Goal: Task Accomplishment & Management: Use online tool/utility

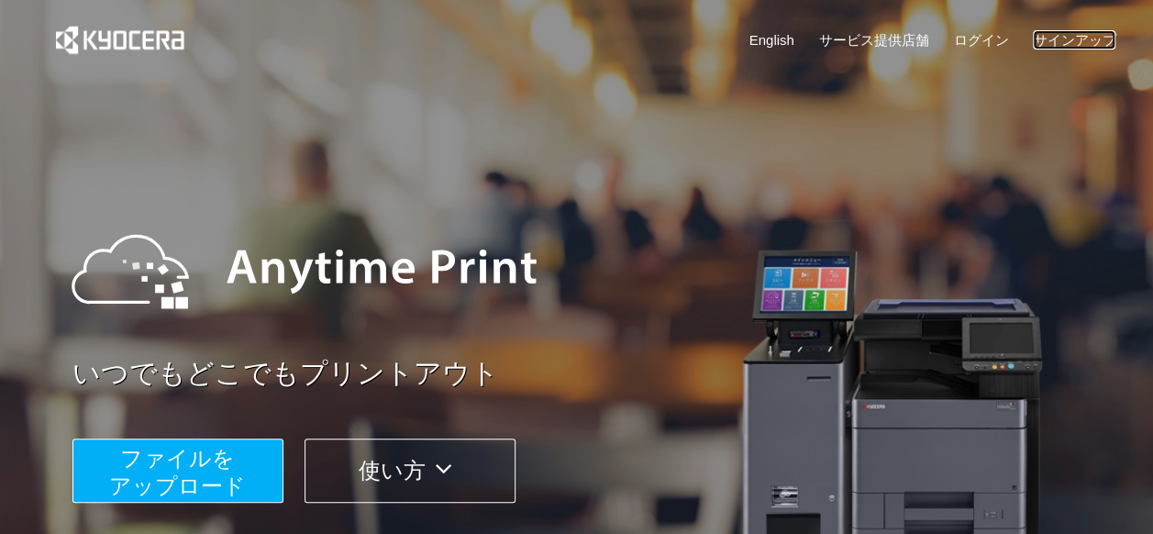
click at [1050, 33] on link "サインアップ" at bounding box center [1074, 39] width 83 height 19
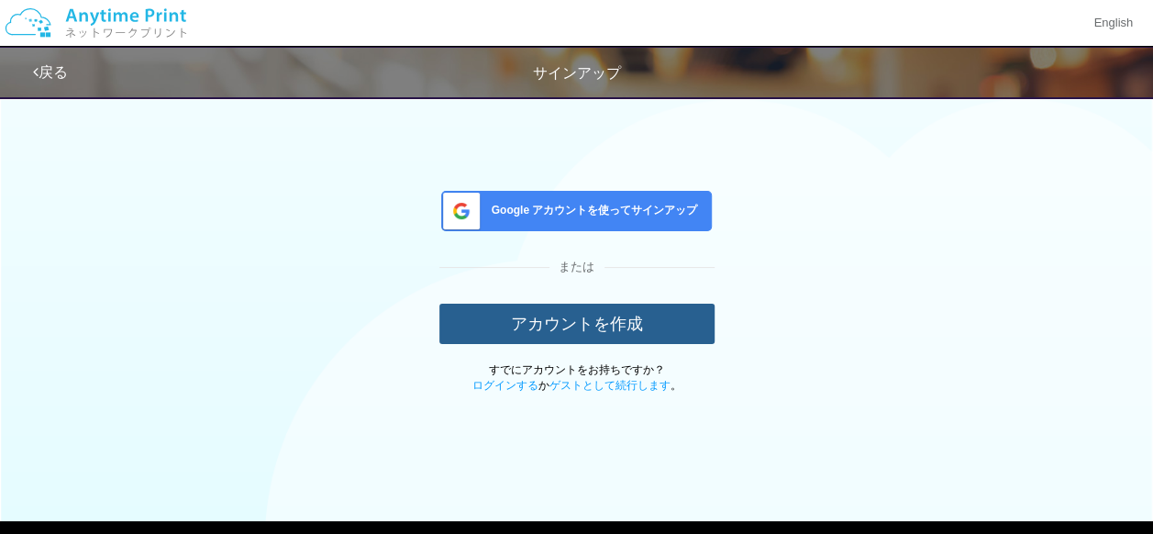
click at [526, 334] on button "アカウントを作成" at bounding box center [576, 324] width 275 height 40
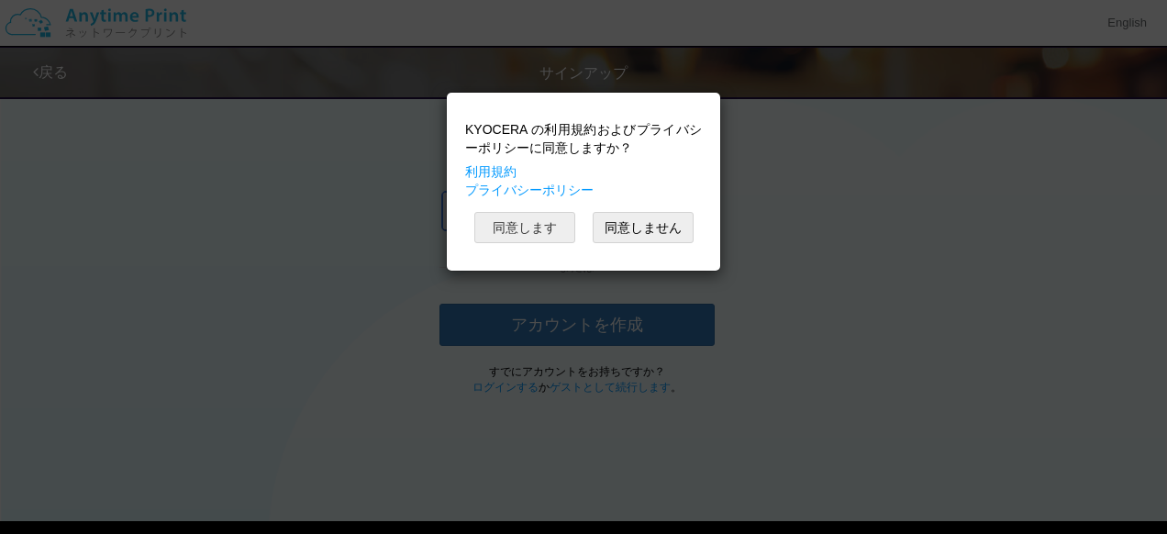
click at [526, 229] on button "同意します" at bounding box center [524, 227] width 101 height 31
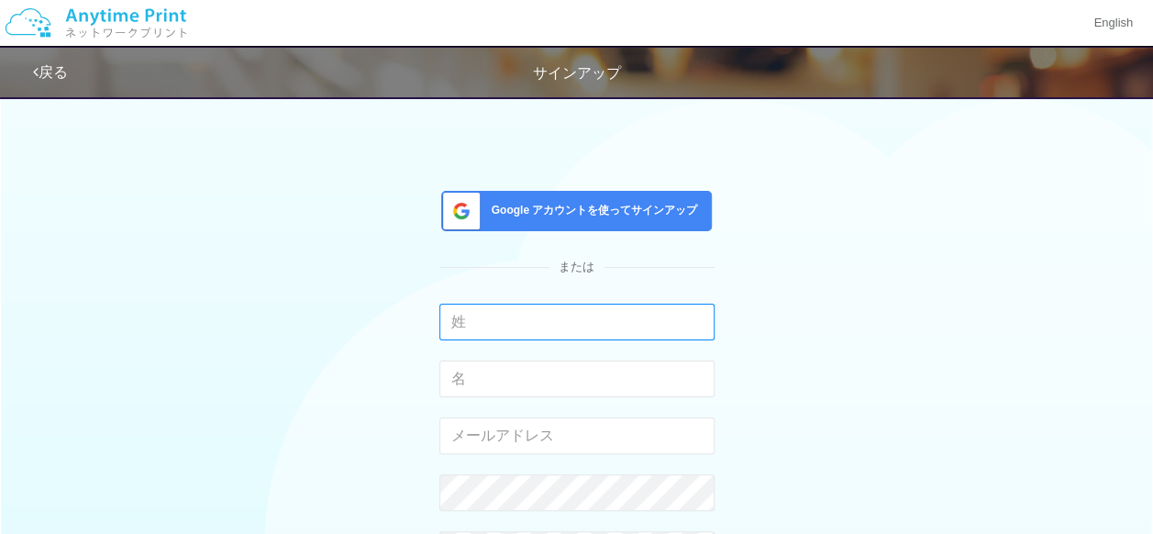
click at [512, 312] on input "text" at bounding box center [576, 322] width 275 height 37
type input "[PERSON_NAME]"
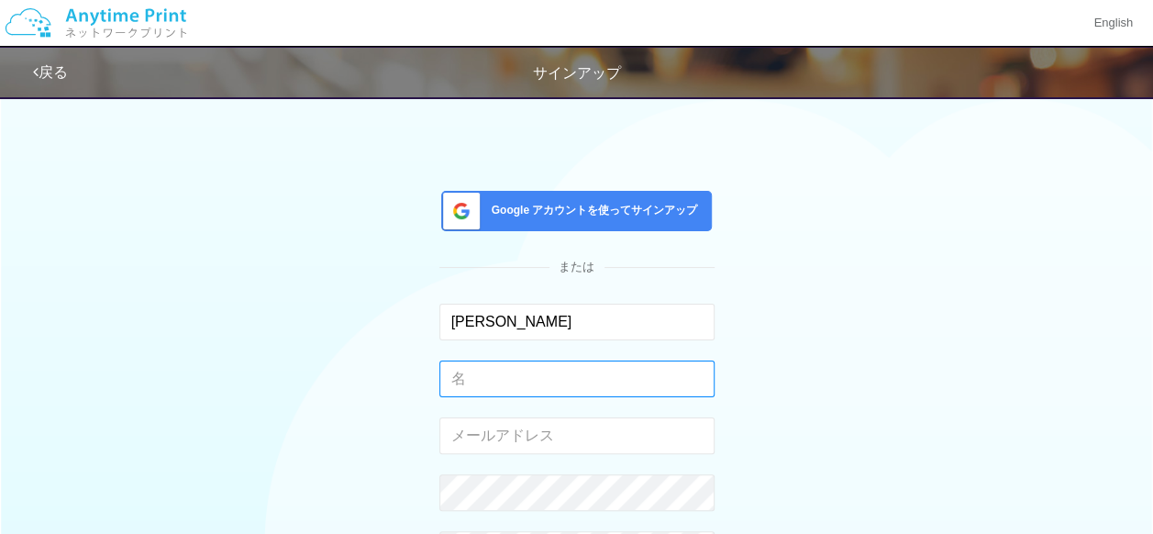
type input "[PERSON_NAME]"
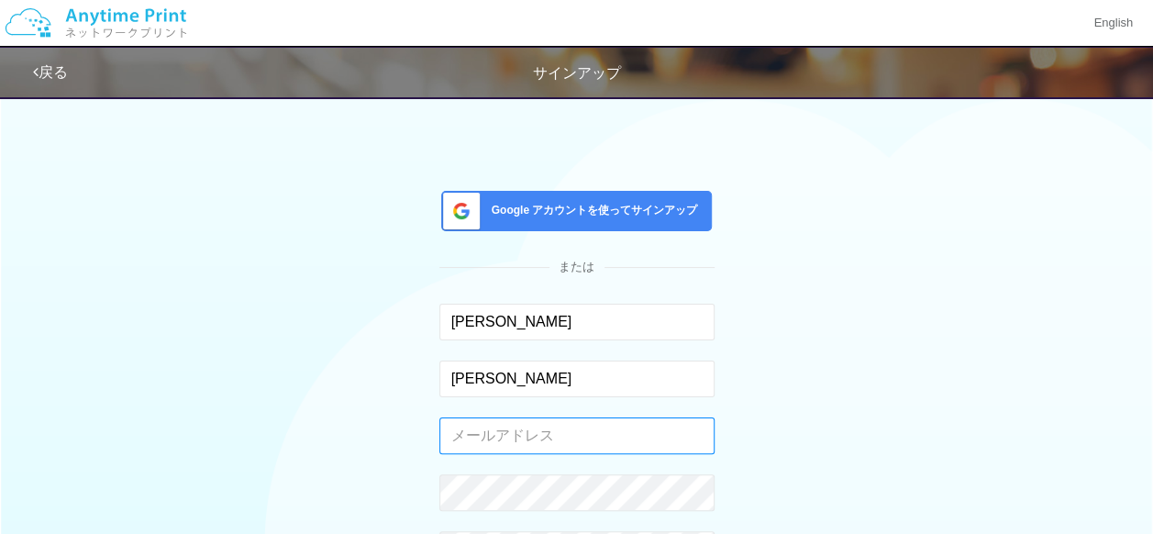
type input "[EMAIL_ADDRESS][PERSON_NAME][DOMAIN_NAME]"
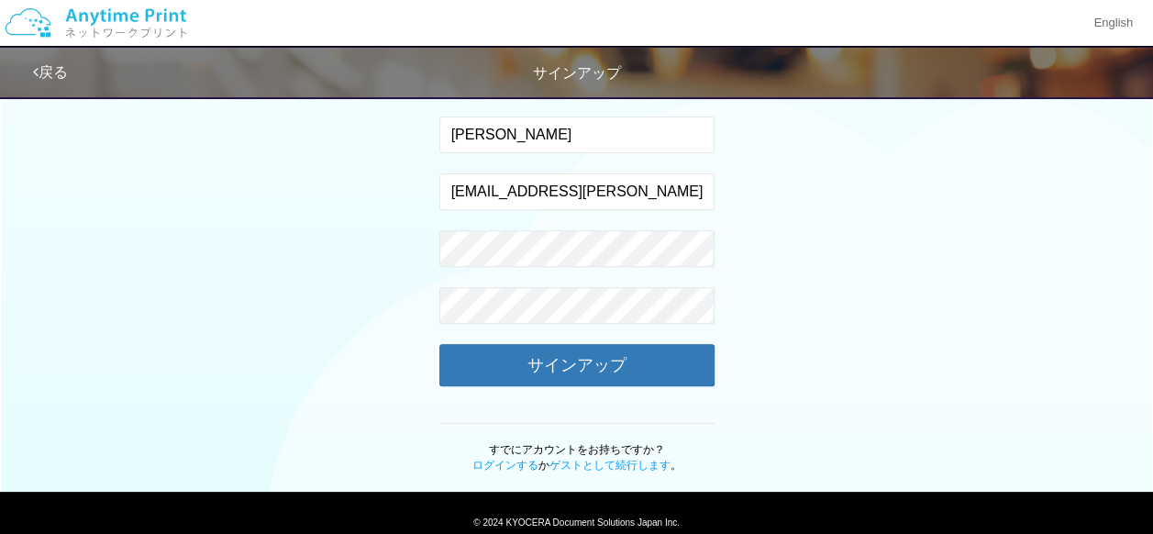
scroll to position [244, 0]
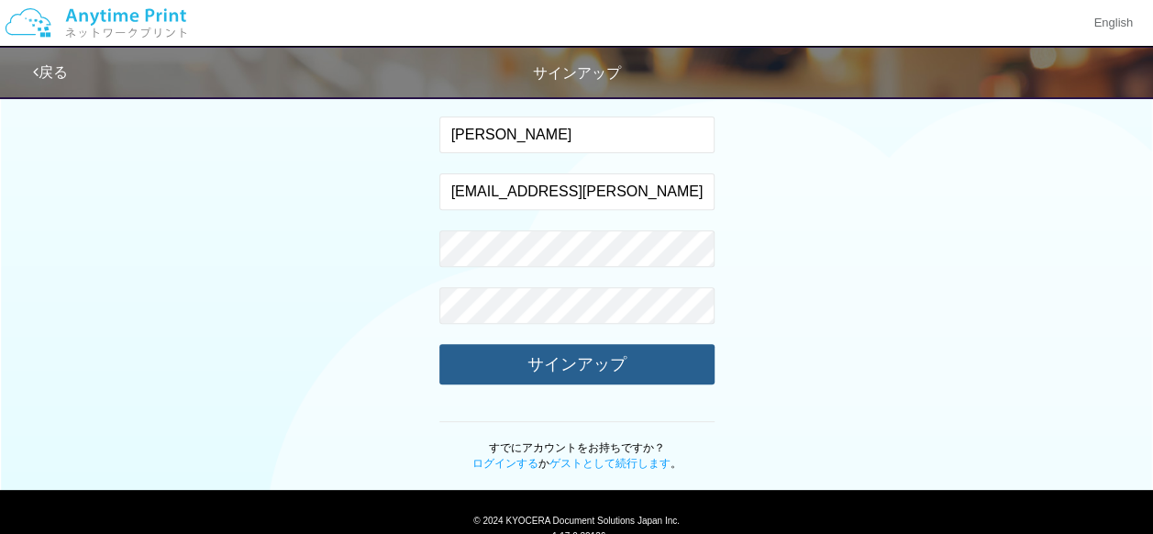
click at [631, 371] on button "サインアップ" at bounding box center [576, 364] width 275 height 40
click at [649, 371] on button "サインアップ" at bounding box center [576, 364] width 275 height 40
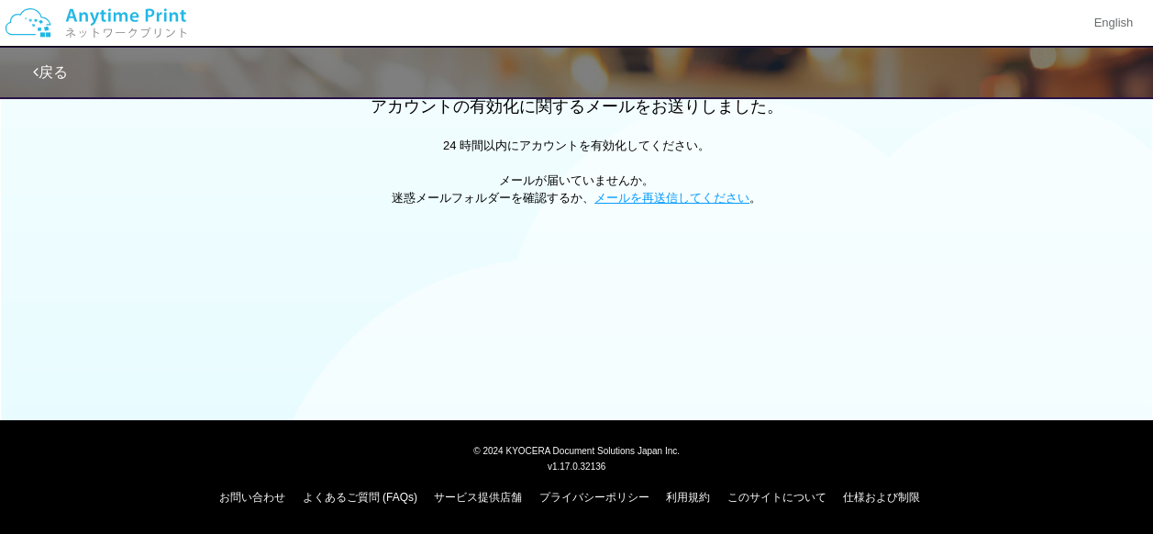
scroll to position [101, 0]
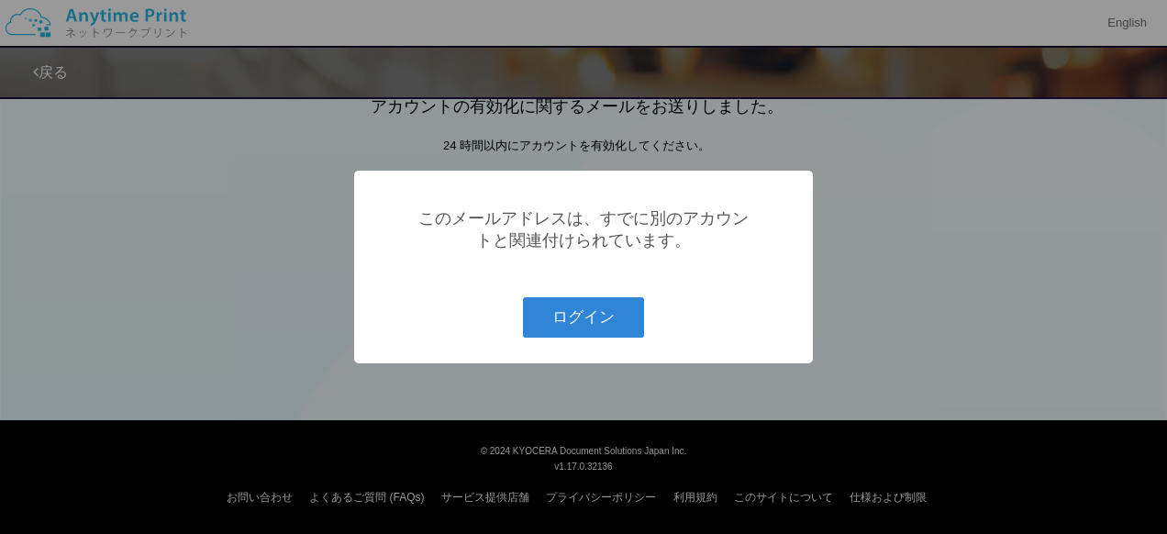
click at [863, 300] on div "? ! i このメールアドレスは、すでに別のアカウントと関連付けられています。 ログイン Cancel ×" at bounding box center [583, 267] width 1167 height 534
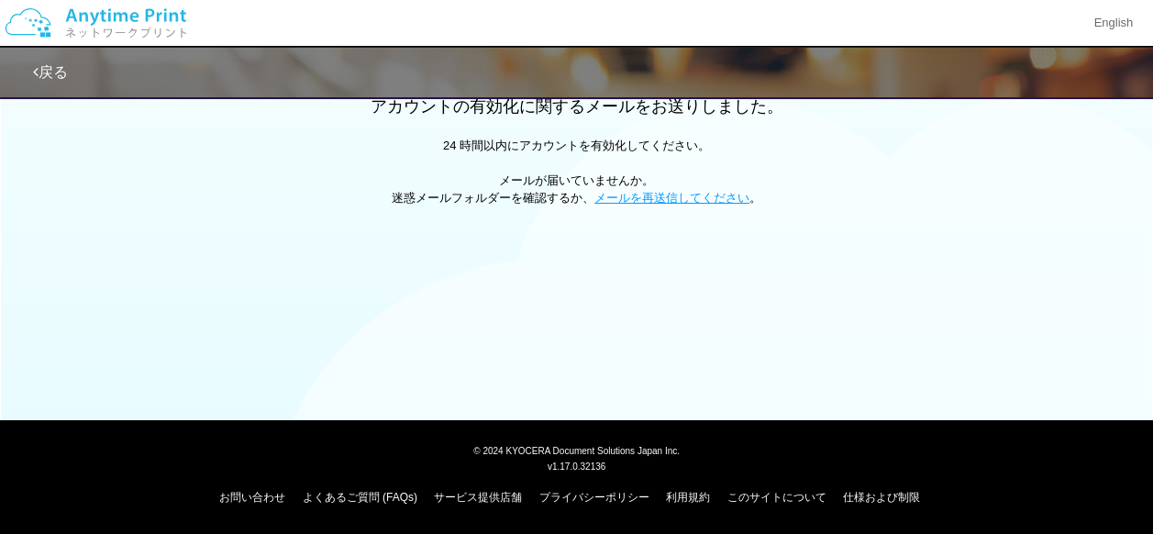
click at [420, 289] on div "戻る アカウントの有効化に関するメールをお送りしました。 24 時間以内にアカウントを有効化してください。 メールが届いていませんか。 迷惑メールフォルダーを…" at bounding box center [576, 159] width 1153 height 521
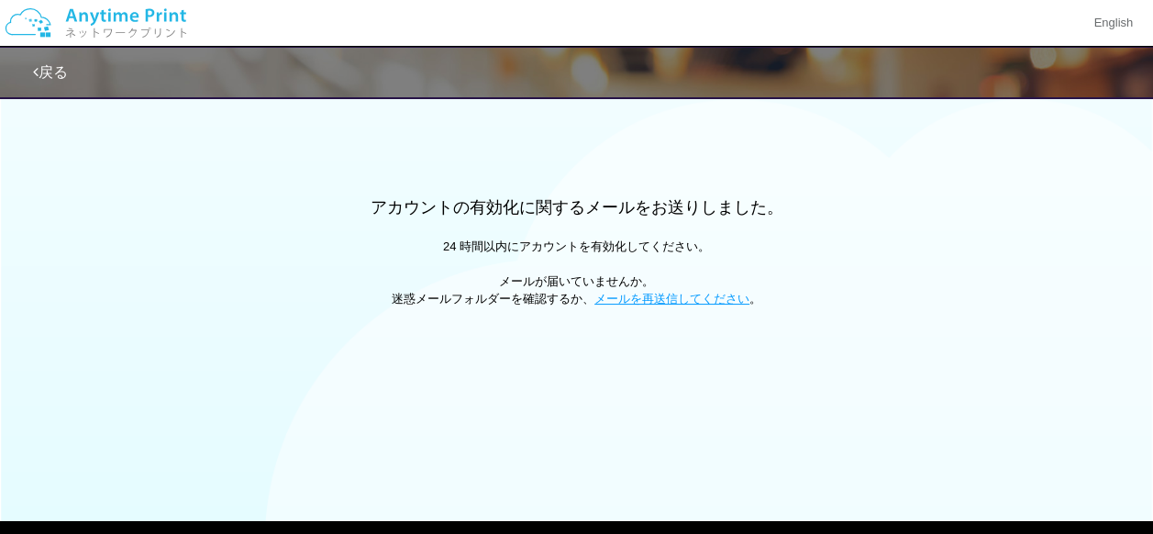
click at [56, 67] on link "戻る" at bounding box center [50, 72] width 35 height 16
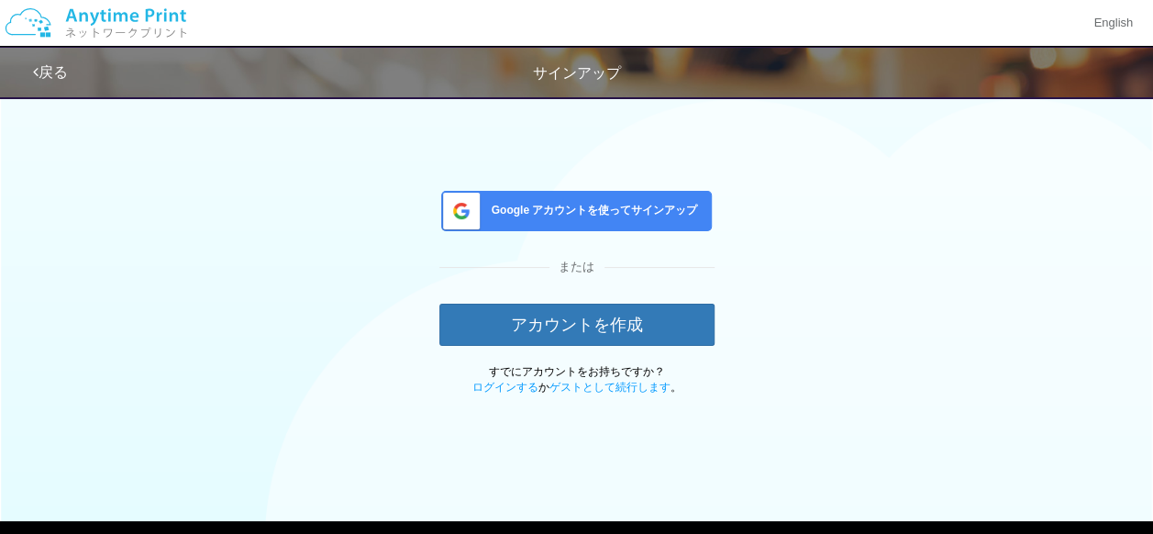
click at [1049, 191] on div "Google アカウントを使ってサインアップ または アカウントを作成 すでにアカウントをお持ちですか？ ログインする か ゲストとして続行します 。" at bounding box center [576, 240] width 1073 height 309
click at [538, 69] on span "サインアップ" at bounding box center [577, 73] width 88 height 16
click at [92, 14] on img at bounding box center [95, 23] width 195 height 64
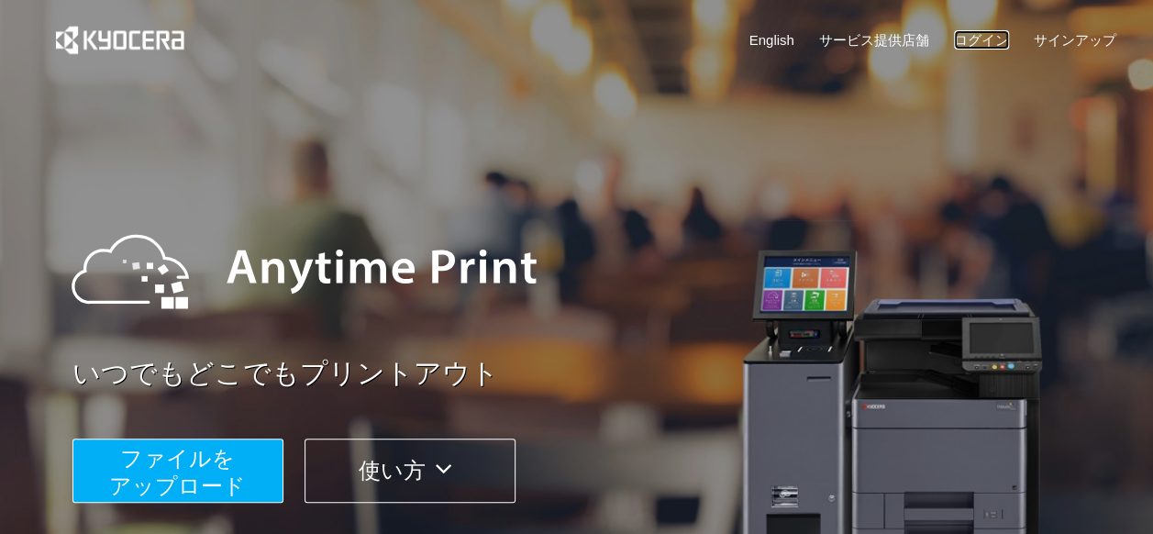
click at [998, 39] on link "ログイン" at bounding box center [981, 39] width 55 height 19
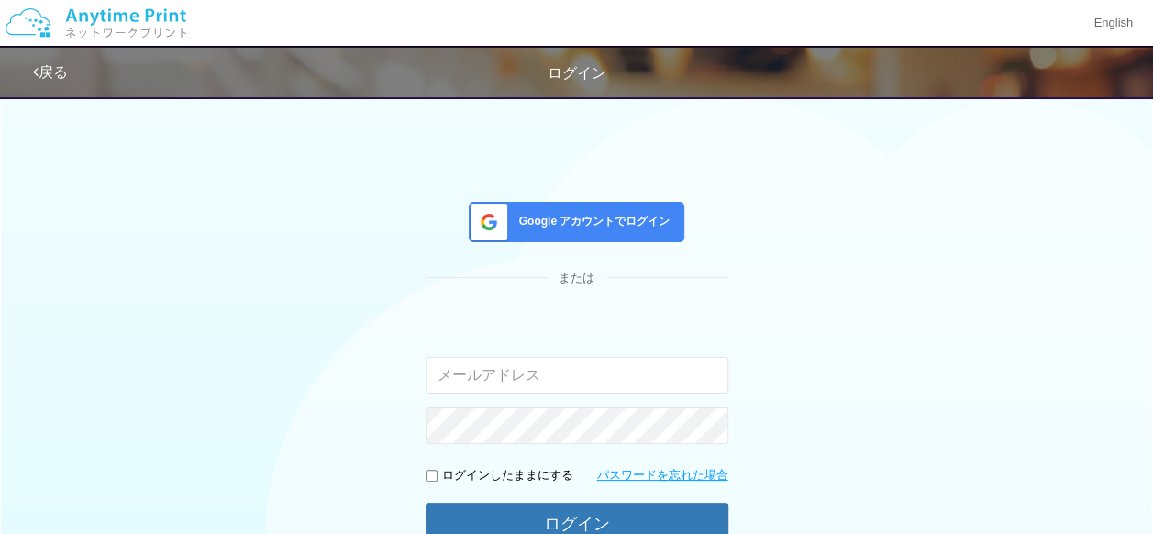
click at [559, 66] on span "ログイン" at bounding box center [577, 73] width 59 height 16
click at [525, 372] on input "email" at bounding box center [577, 375] width 303 height 37
type input "[EMAIL_ADDRESS][PERSON_NAME][DOMAIN_NAME]"
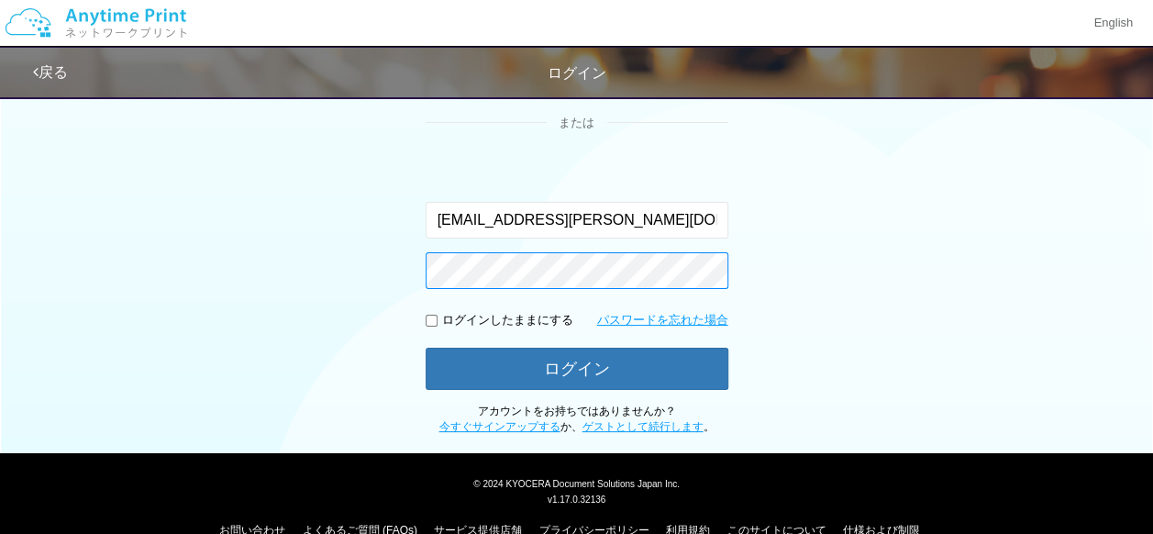
scroll to position [187, 0]
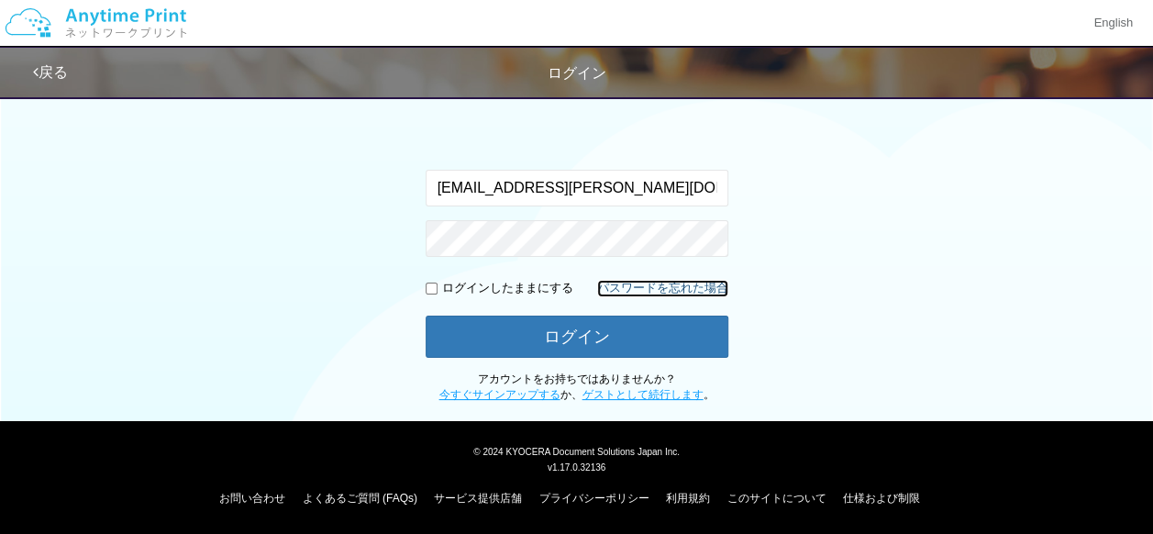
click at [624, 285] on link "パスワードを忘れた場合" at bounding box center [662, 288] width 131 height 17
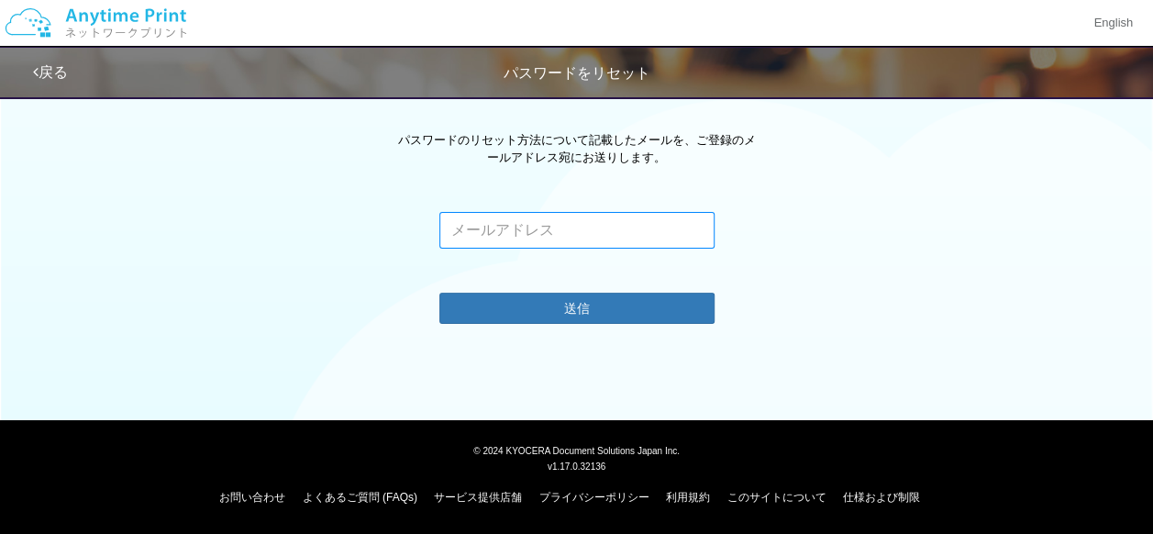
click at [618, 246] on input "email" at bounding box center [576, 230] width 275 height 37
type input "[EMAIL_ADDRESS][PERSON_NAME][DOMAIN_NAME]"
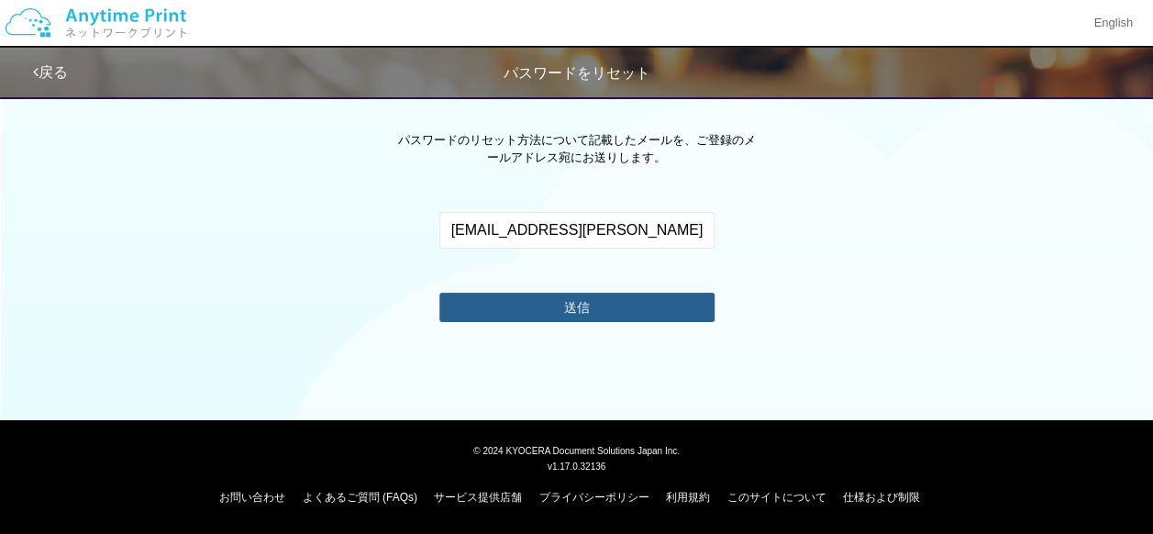
click at [545, 317] on button "送信" at bounding box center [576, 307] width 275 height 29
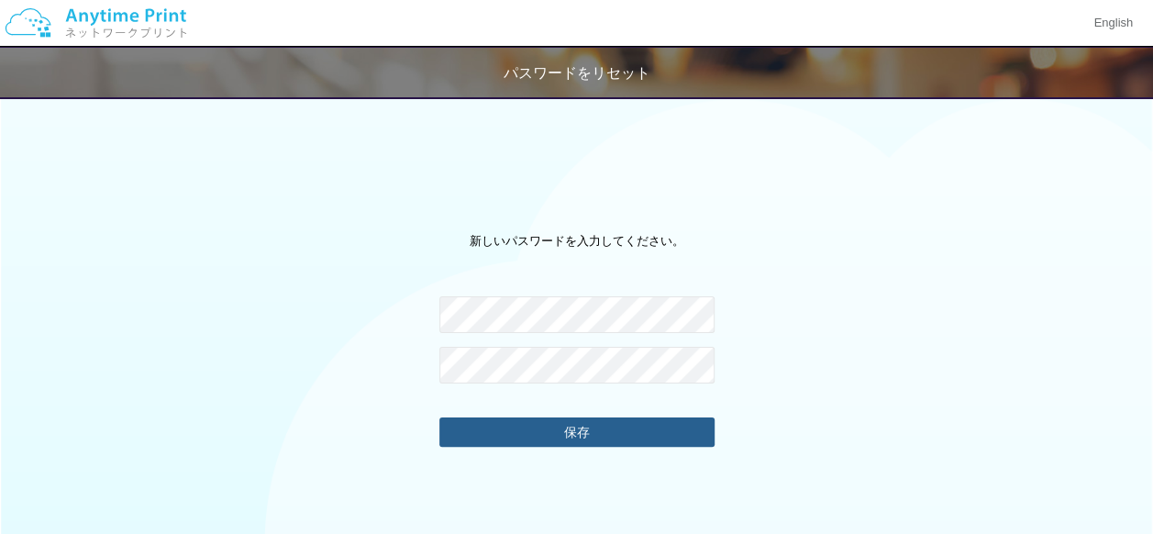
click at [532, 429] on button "保存" at bounding box center [576, 431] width 275 height 29
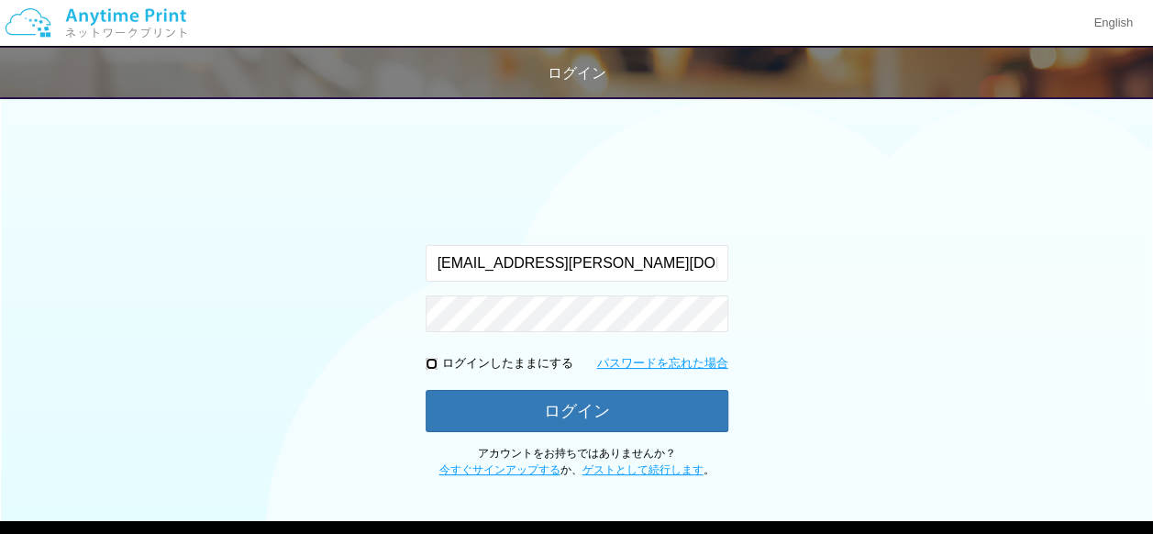
click at [433, 362] on input "checkbox" at bounding box center [432, 364] width 12 height 12
checkbox input "true"
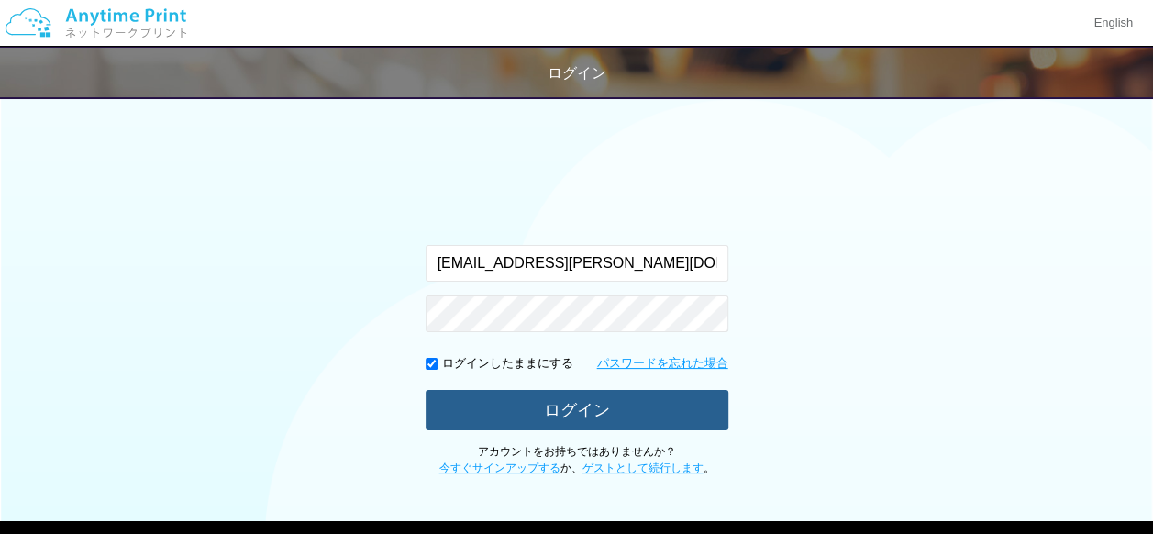
click at [449, 411] on button "ログイン" at bounding box center [577, 410] width 303 height 40
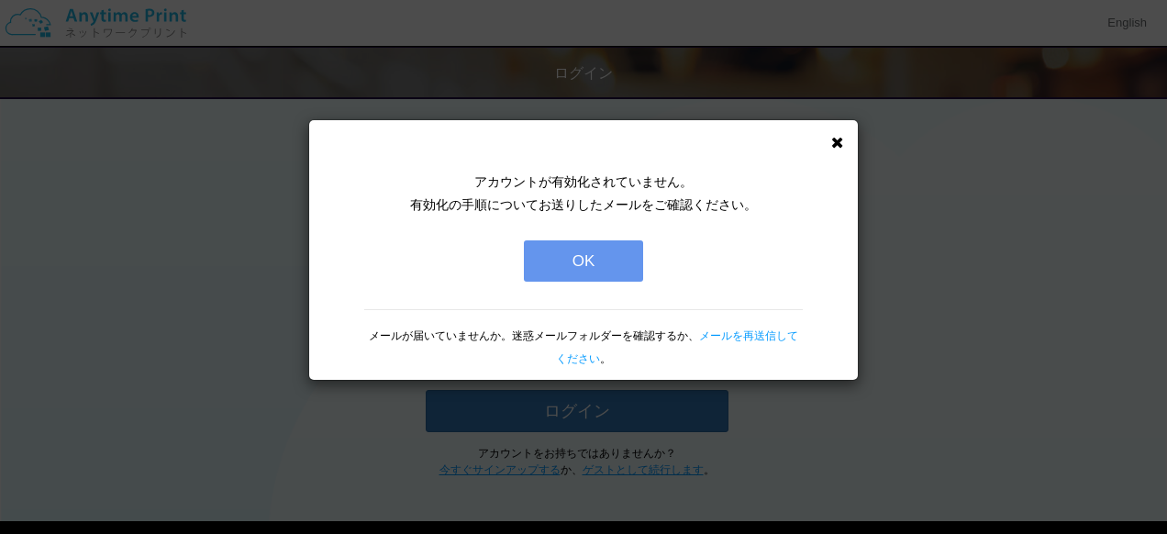
click at [586, 270] on button "OK" at bounding box center [583, 260] width 119 height 41
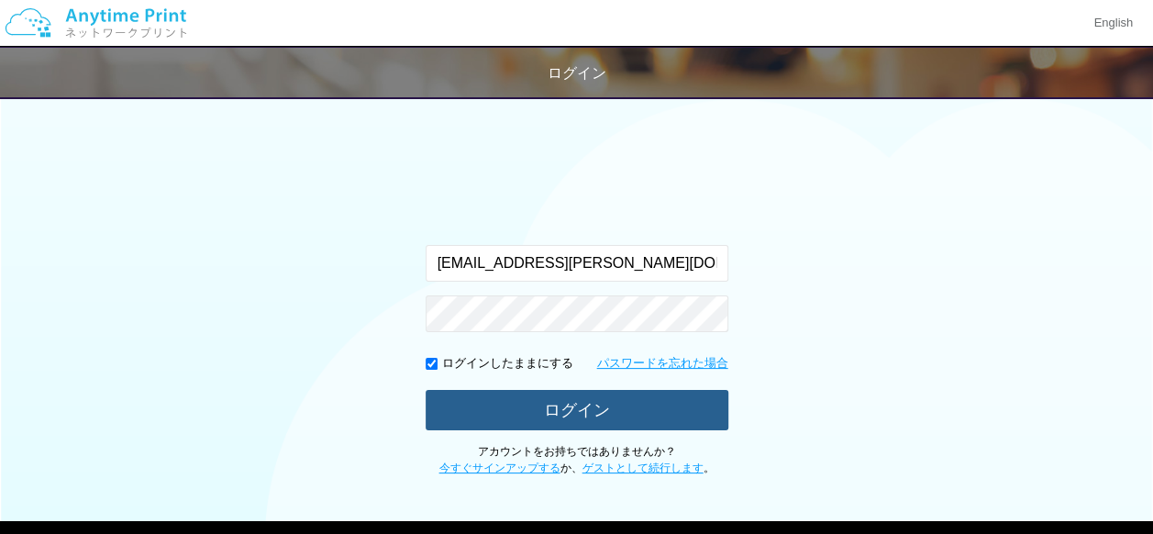
click at [517, 404] on button "ログイン" at bounding box center [577, 410] width 303 height 40
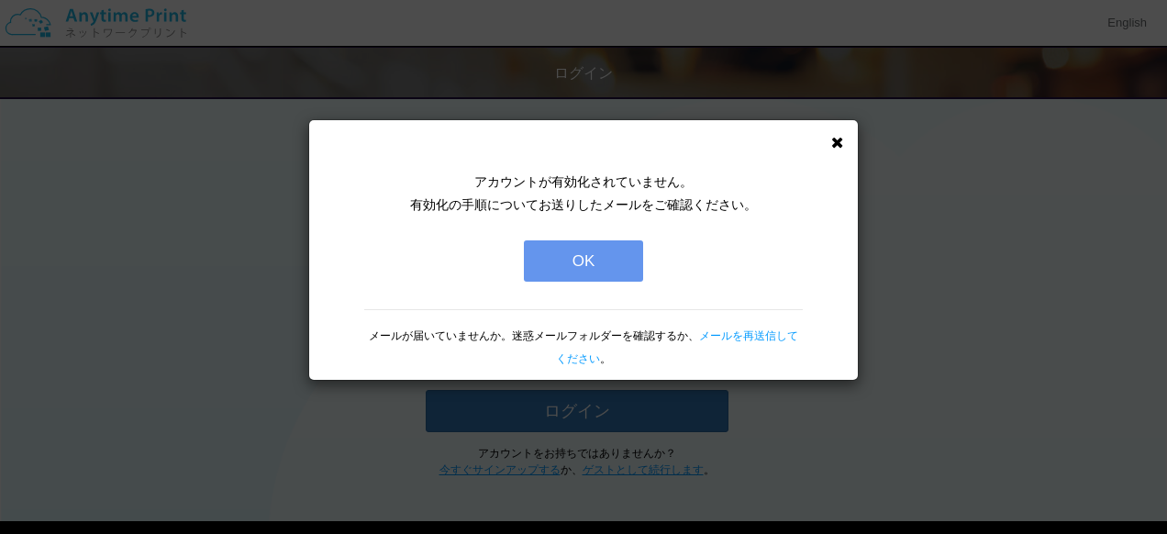
click at [570, 270] on button "OK" at bounding box center [583, 260] width 119 height 41
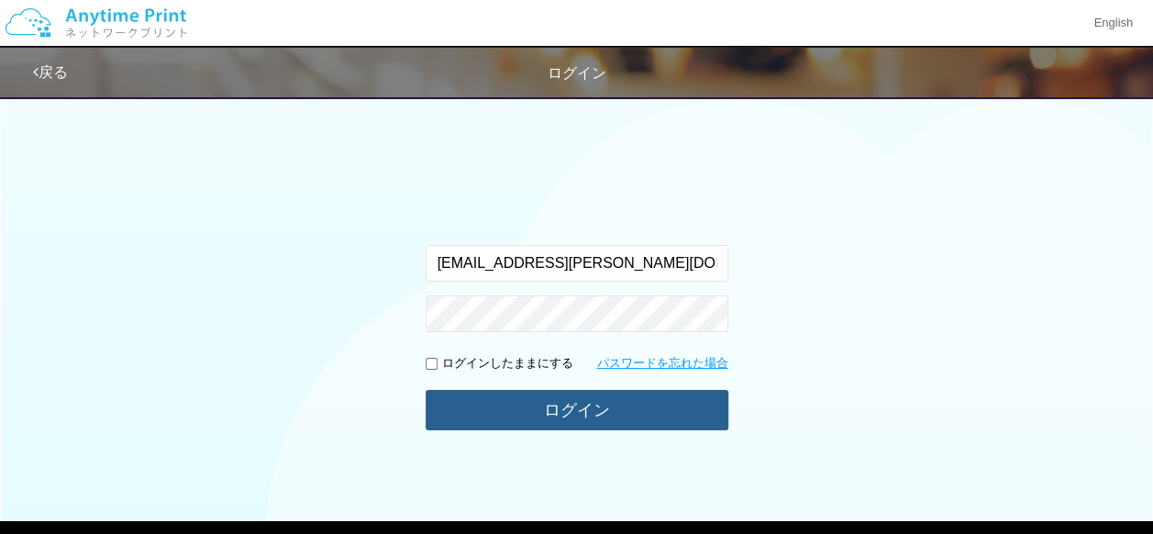
click at [537, 392] on button "ログイン" at bounding box center [577, 410] width 303 height 40
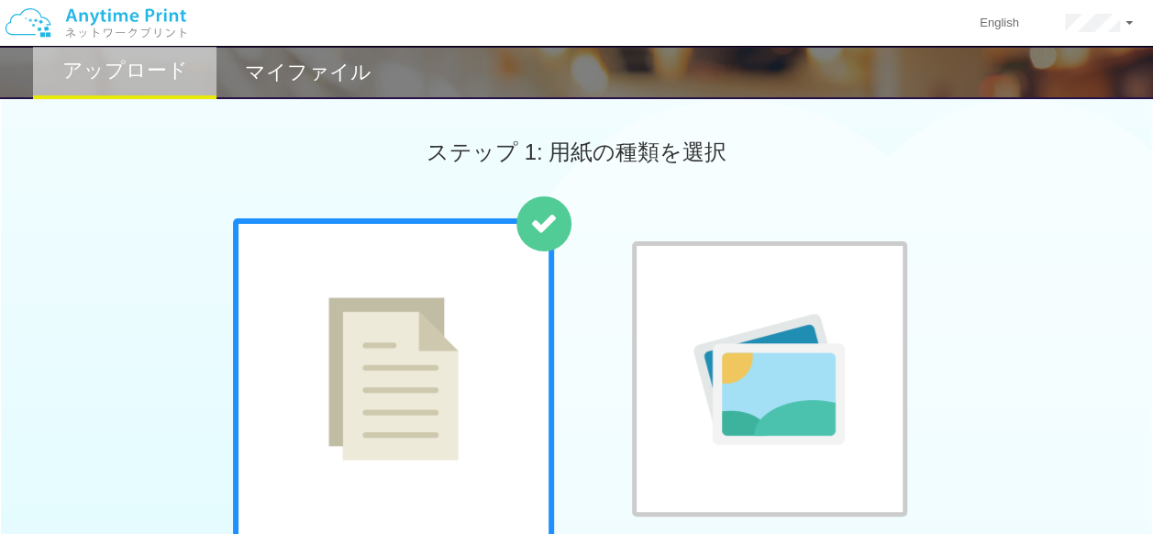
click at [882, 184] on div "ステップ 1: 用紙の種類を選択" at bounding box center [576, 152] width 1153 height 132
click at [1078, 272] on div "普通紙 写真用紙" at bounding box center [576, 404] width 1153 height 372
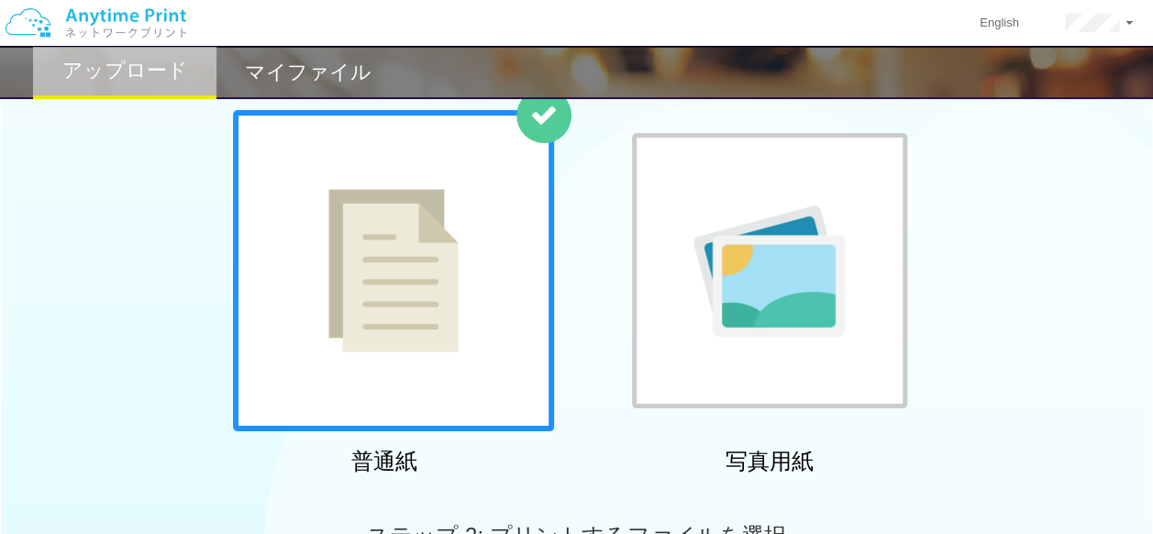
scroll to position [110, 0]
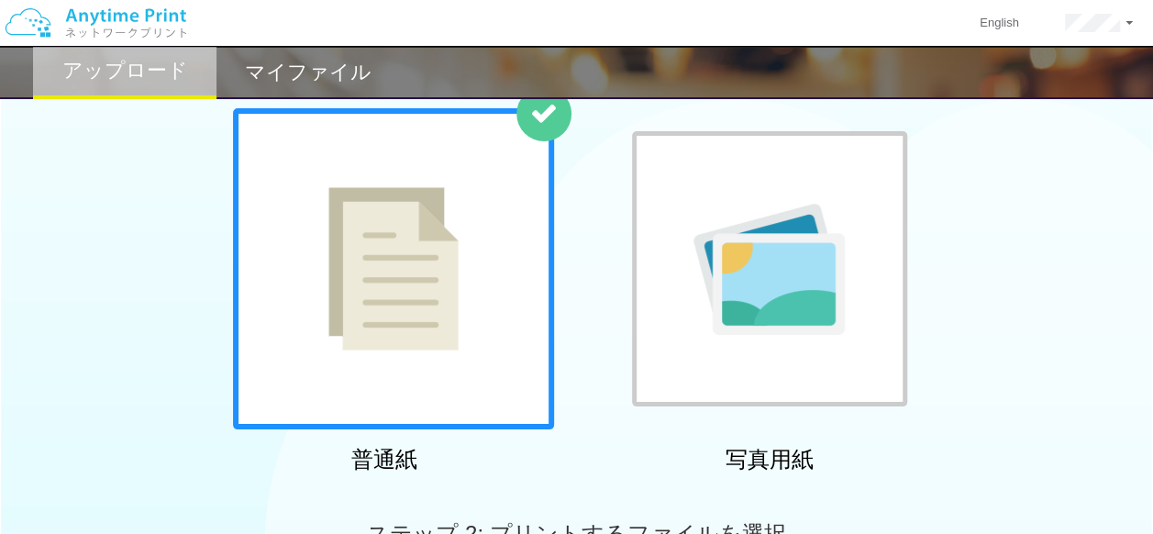
click at [344, 306] on img at bounding box center [393, 268] width 130 height 163
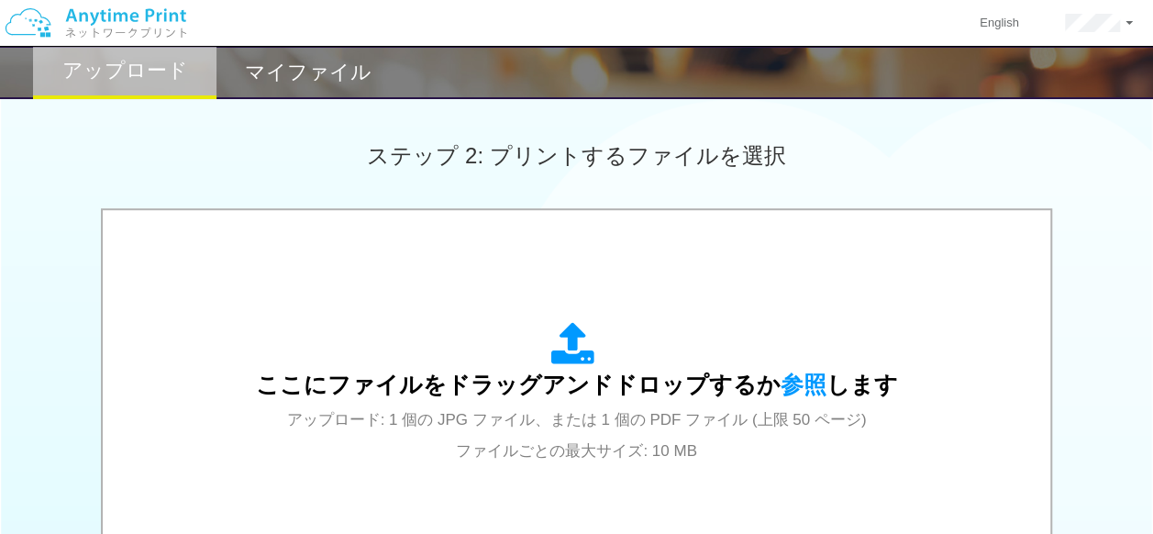
scroll to position [550, 0]
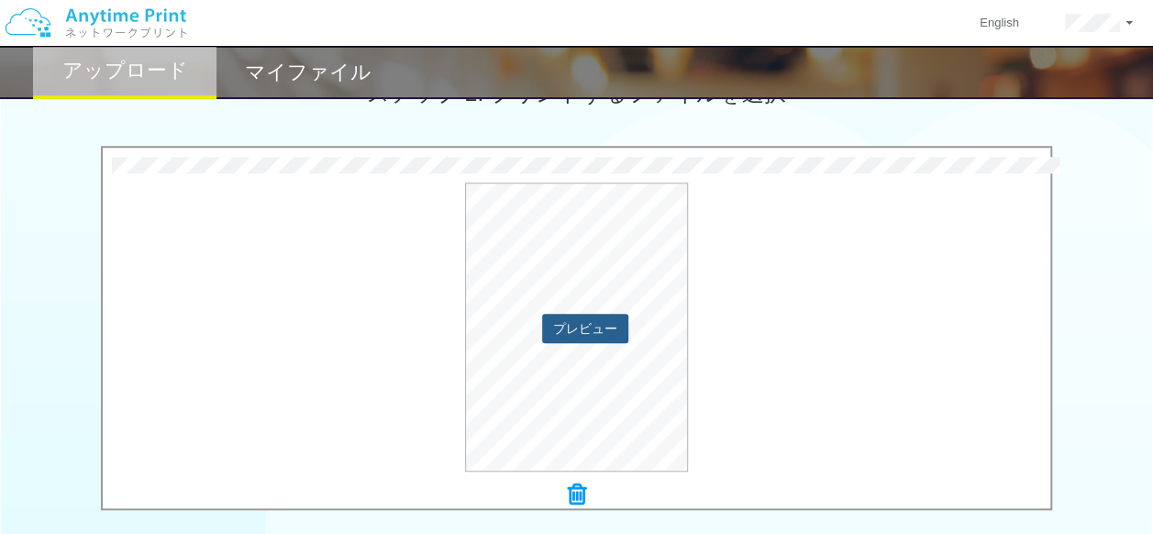
click at [595, 332] on button "プレビュー" at bounding box center [585, 328] width 86 height 29
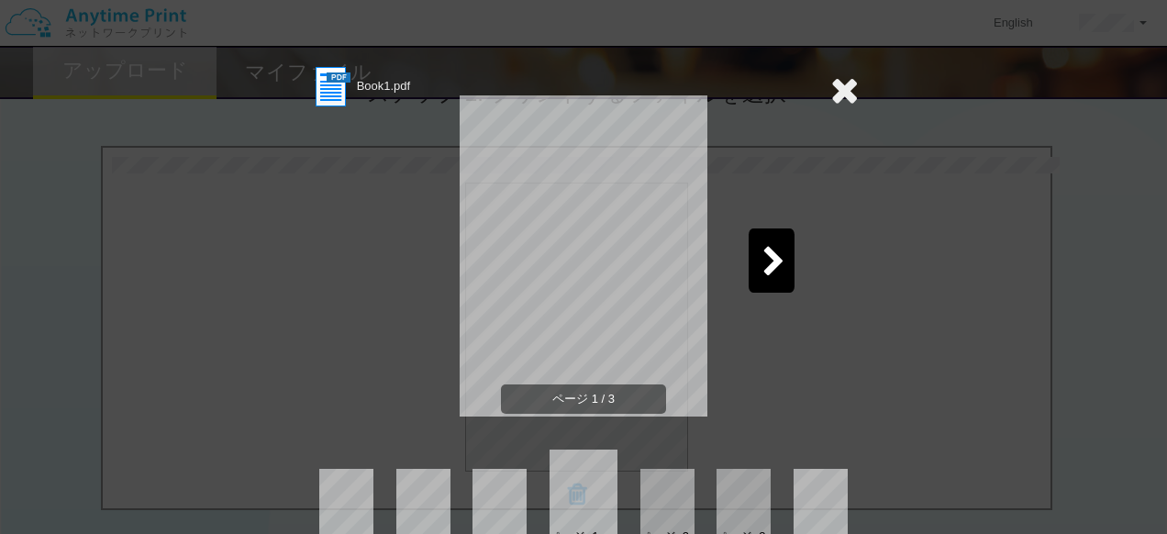
click at [762, 271] on icon at bounding box center [773, 263] width 23 height 32
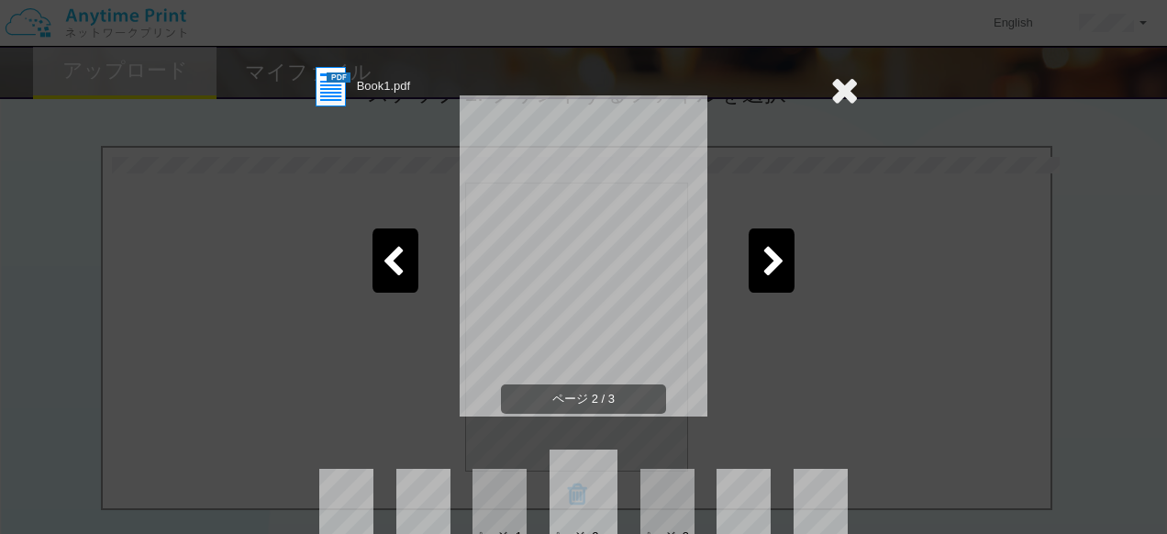
click at [762, 271] on icon at bounding box center [773, 263] width 23 height 32
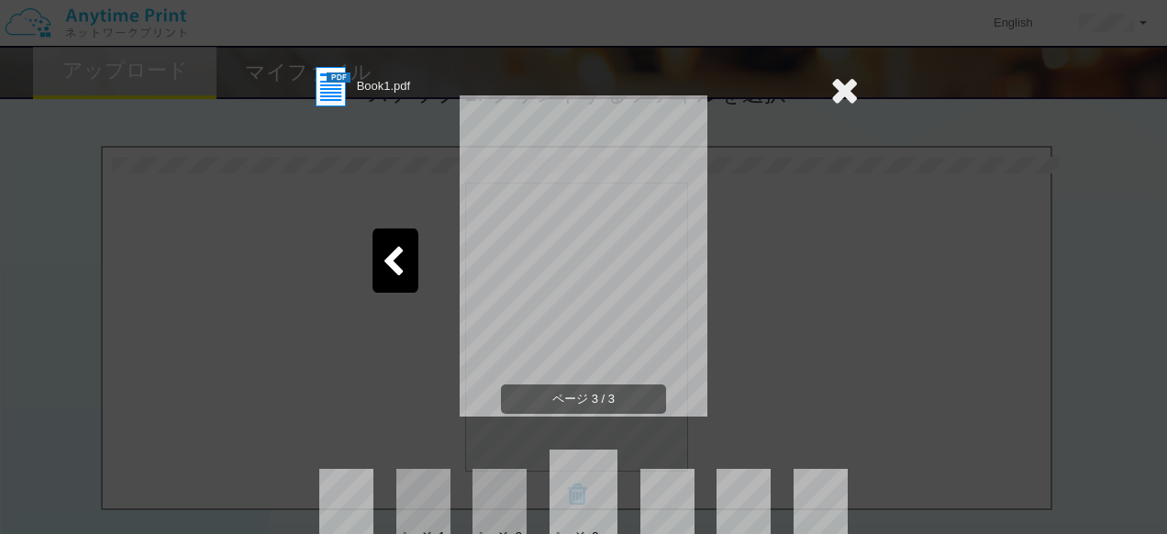
click at [847, 80] on icon at bounding box center [844, 90] width 28 height 37
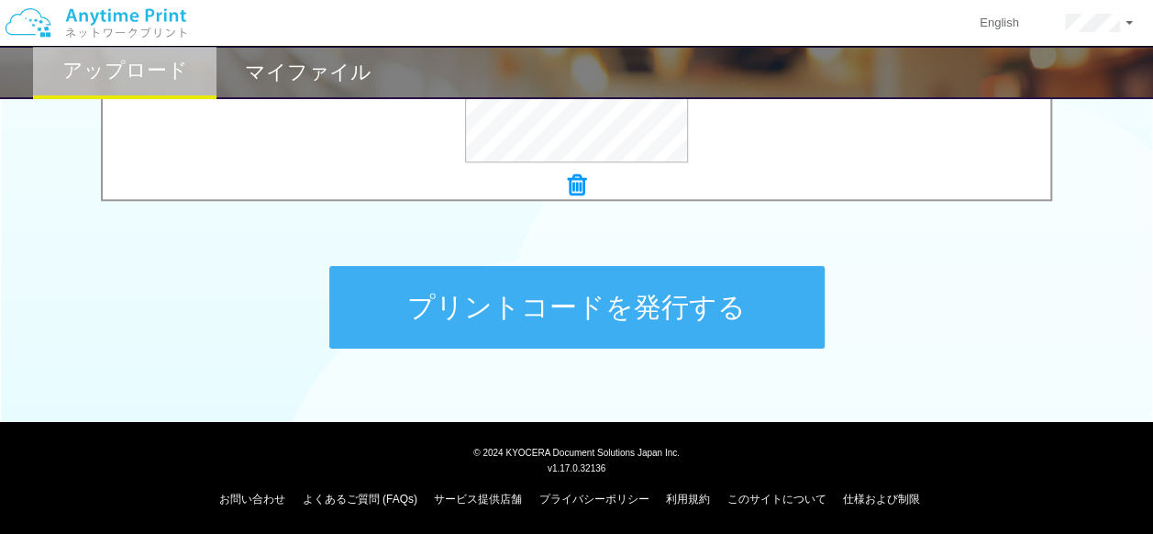
scroll to position [860, 0]
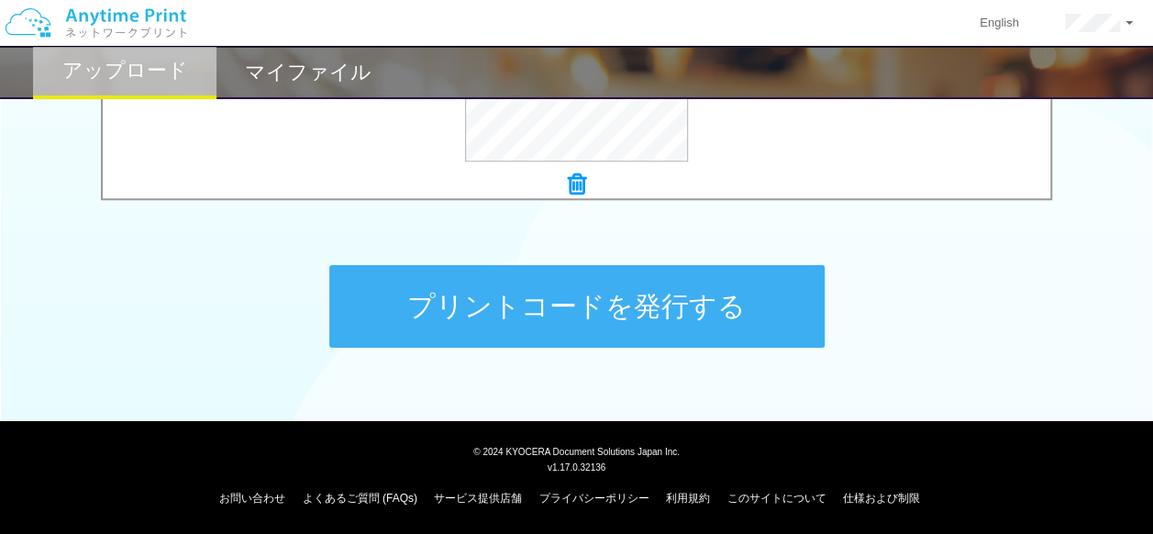
click at [548, 324] on button "プリントコードを発行する" at bounding box center [576, 306] width 495 height 83
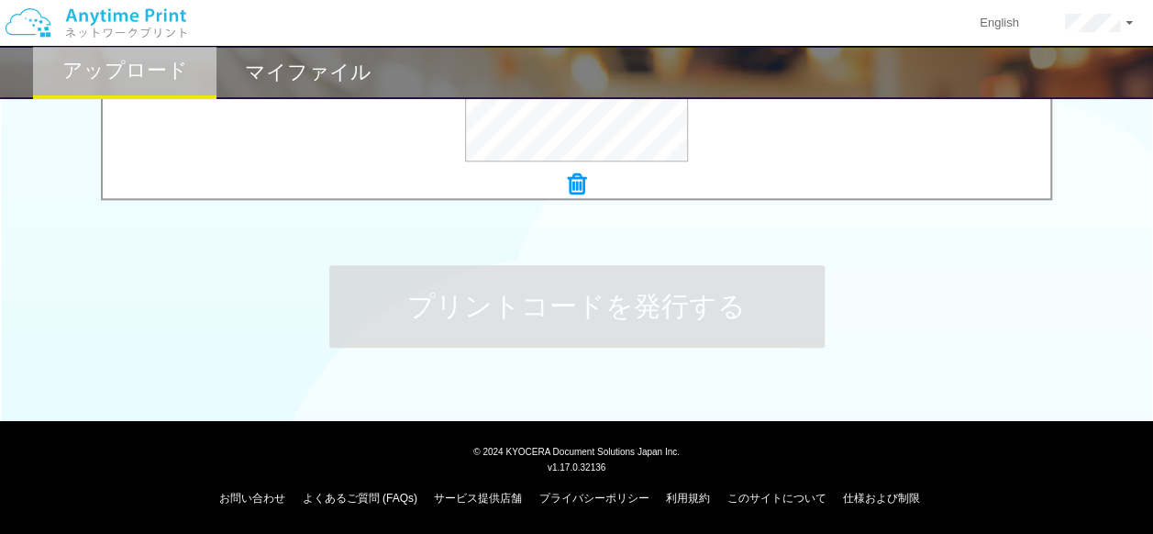
scroll to position [0, 0]
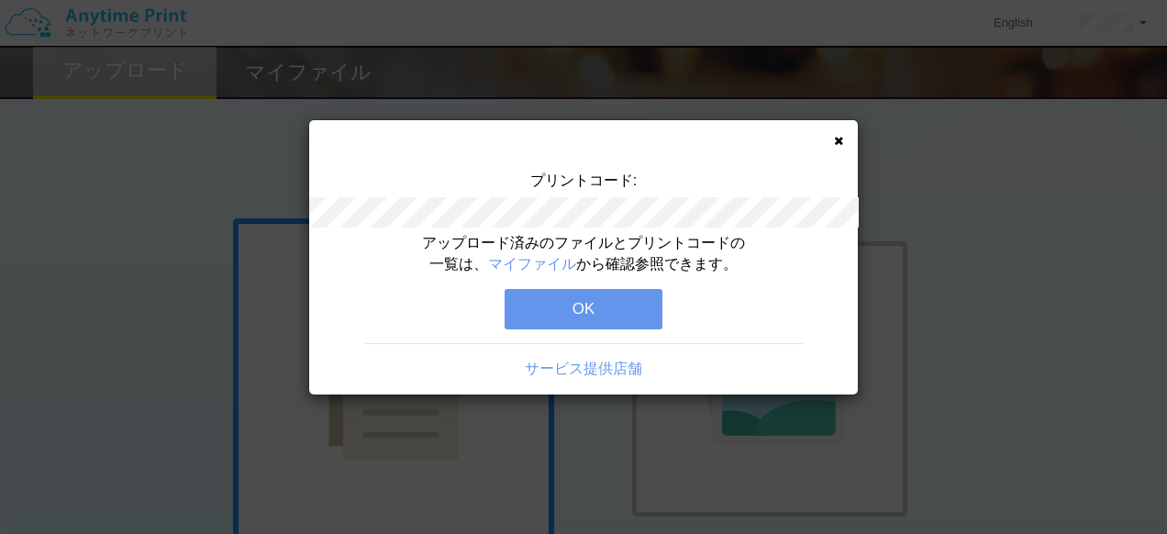
click at [556, 296] on button "OK" at bounding box center [583, 309] width 158 height 40
